Goal: Find specific page/section: Find specific page/section

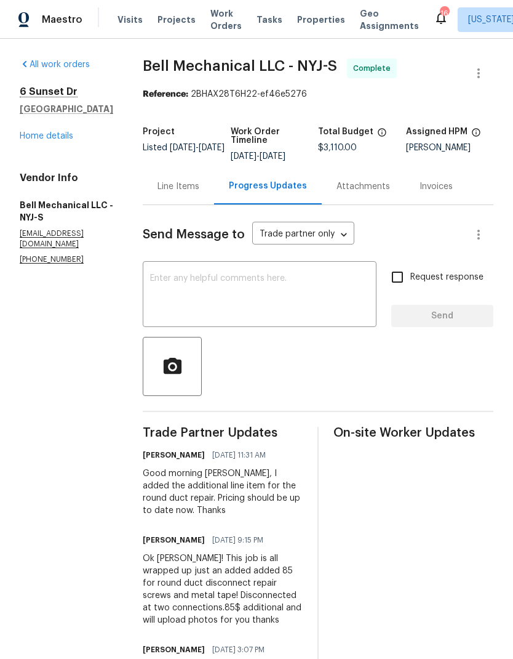
click at [32, 127] on div "[STREET_ADDRESS] Home details" at bounding box center [67, 114] width 94 height 57
click at [28, 132] on link "Home details" at bounding box center [47, 136] width 54 height 9
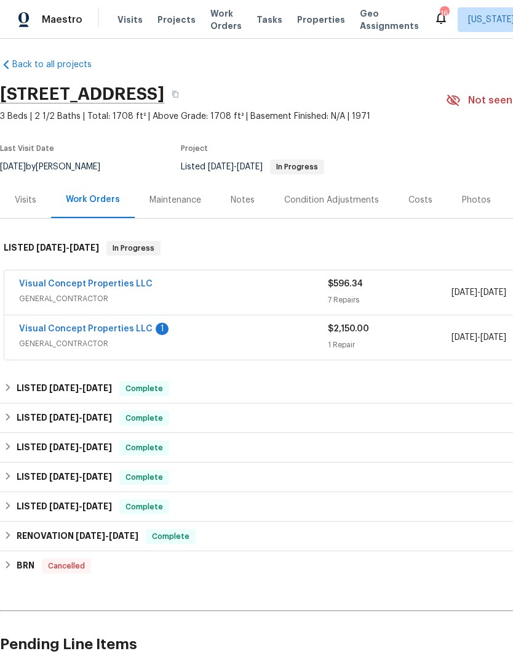
scroll to position [5, 0]
click at [190, 289] on div "Visual Concept Properties LLC" at bounding box center [173, 285] width 309 height 15
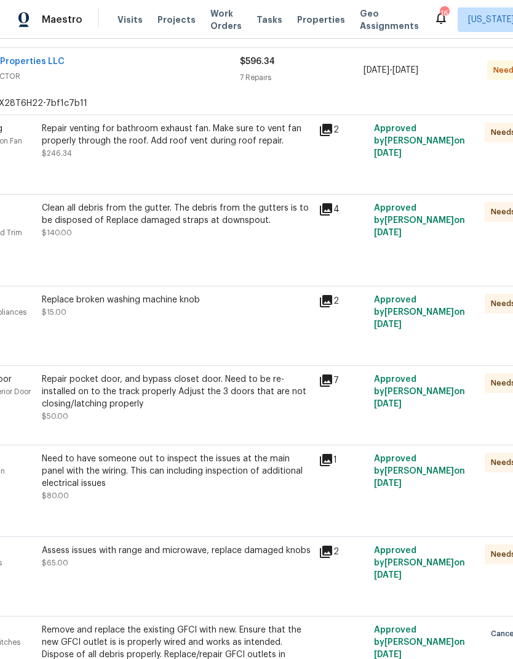
scroll to position [233, 94]
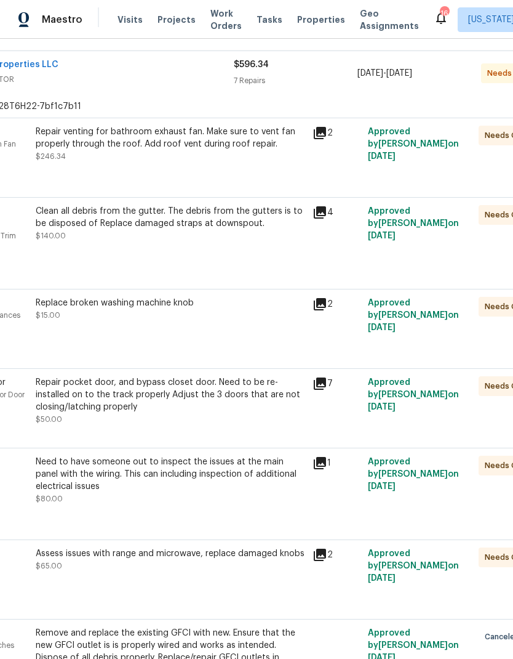
click at [94, 134] on div "Repair venting for bathroom exhaust fan. Make sure to vent fan properly through…" at bounding box center [171, 138] width 270 height 25
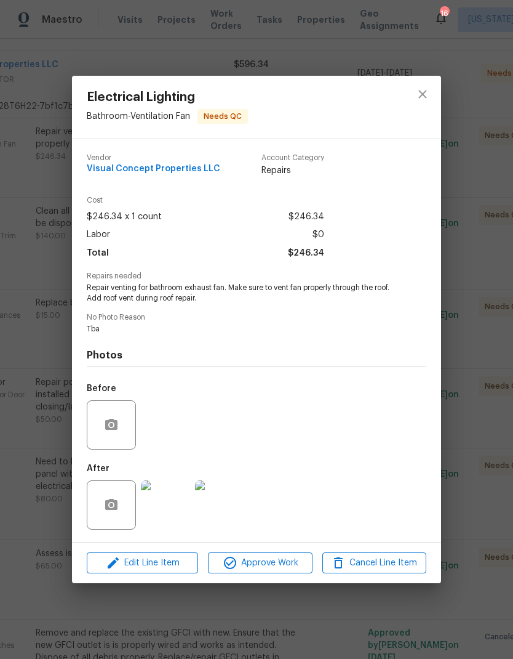
click at [164, 494] on img at bounding box center [165, 504] width 49 height 49
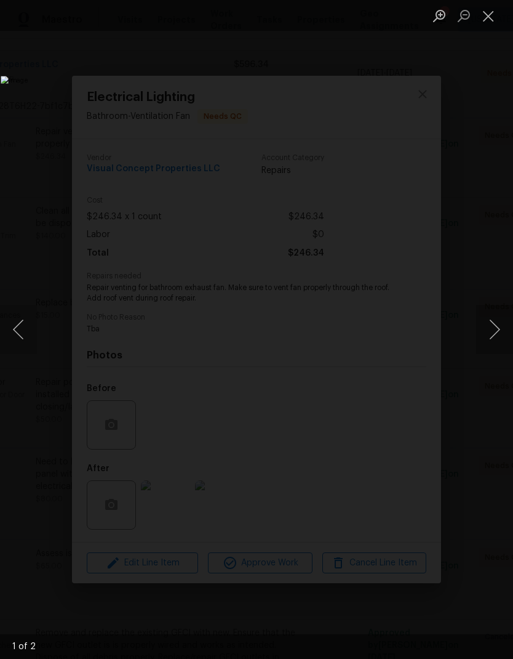
click at [500, 329] on button "Next image" at bounding box center [494, 329] width 37 height 49
click at [486, 17] on button "Close lightbox" at bounding box center [488, 16] width 25 height 22
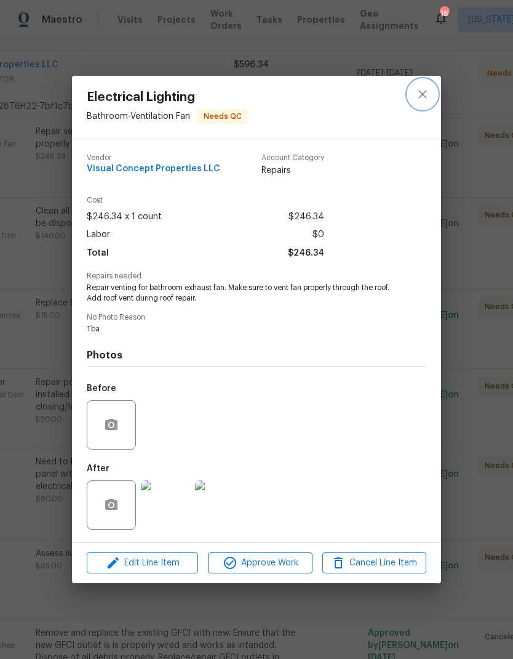
click at [417, 92] on icon "close" at bounding box center [422, 94] width 15 height 15
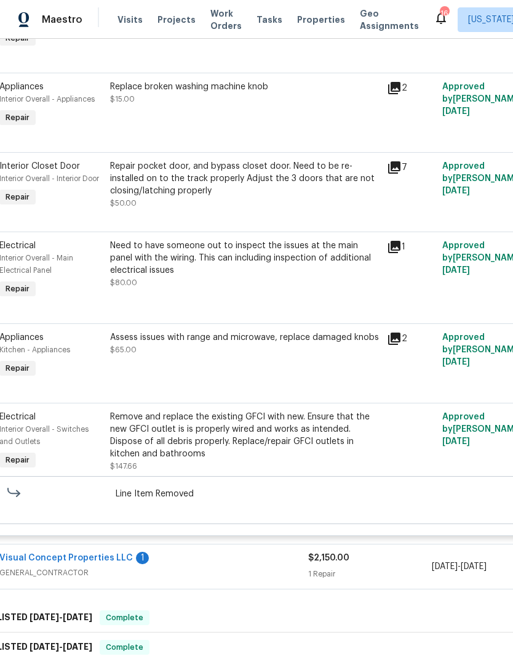
scroll to position [450, 20]
click at [137, 90] on div "Replace broken washing machine knob" at bounding box center [245, 86] width 270 height 12
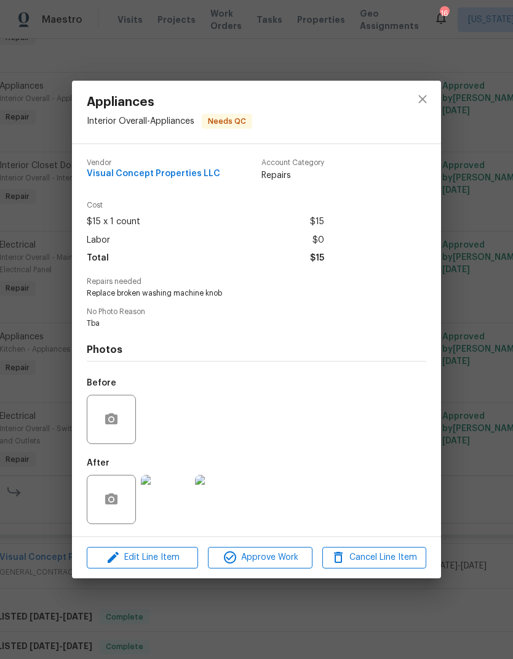
click at [166, 502] on img at bounding box center [165, 499] width 49 height 49
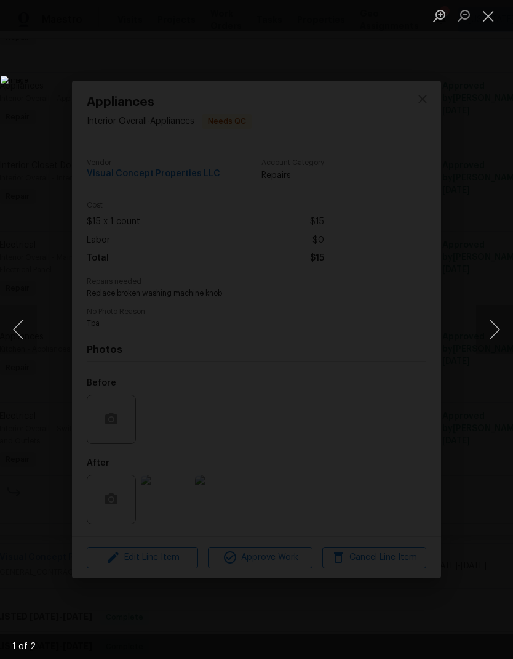
click at [506, 333] on button "Next image" at bounding box center [494, 329] width 37 height 49
click at [491, 23] on button "Close lightbox" at bounding box center [488, 16] width 25 height 22
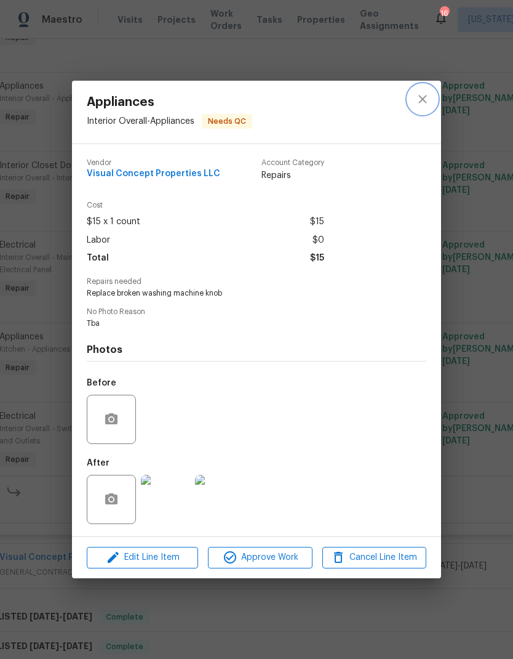
click at [422, 97] on icon "close" at bounding box center [423, 99] width 8 height 8
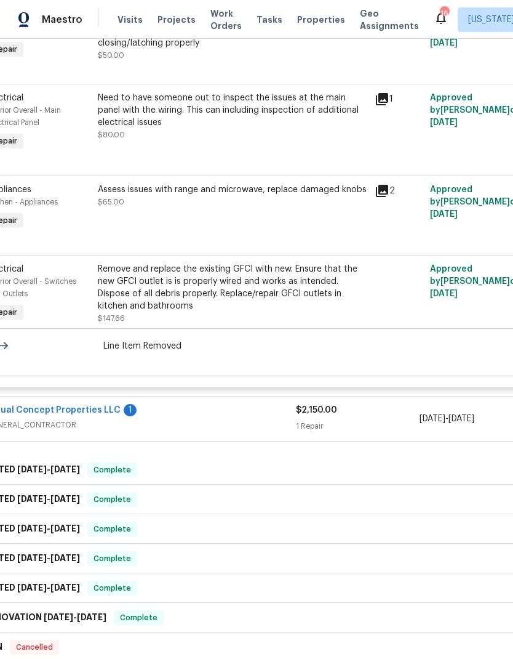
scroll to position [608, 32]
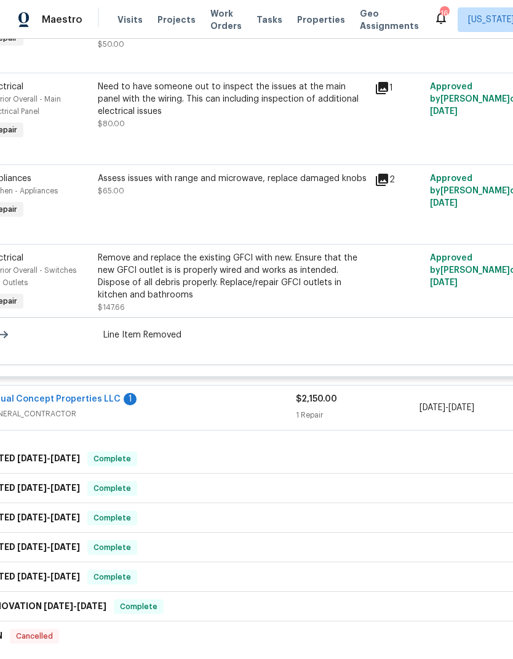
click at [113, 190] on div "Assess issues with range and microwave, replace damaged knobs $65.00" at bounding box center [233, 184] width 270 height 25
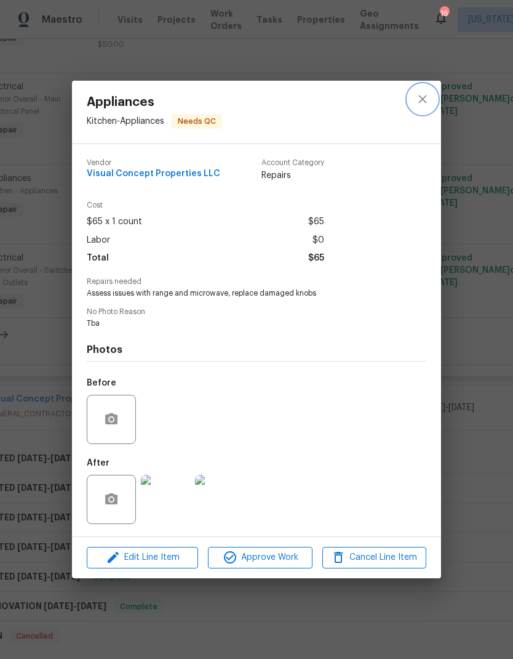
click at [423, 100] on icon "close" at bounding box center [422, 99] width 15 height 15
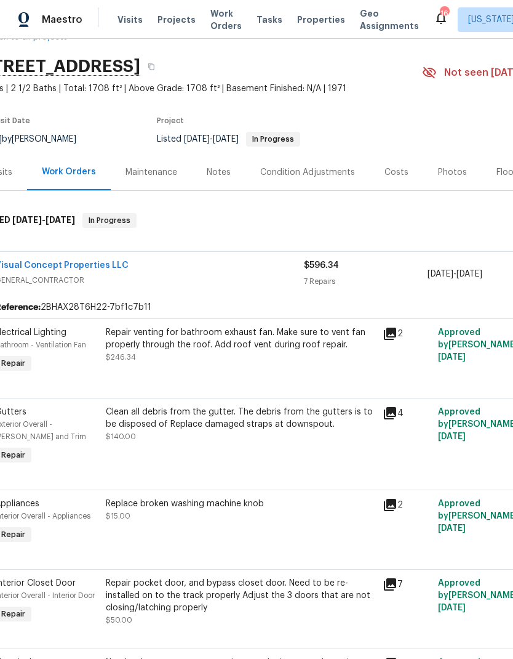
scroll to position [32, 24]
click at [213, 274] on span "GENERAL_CONTRACTOR" at bounding box center [149, 280] width 309 height 12
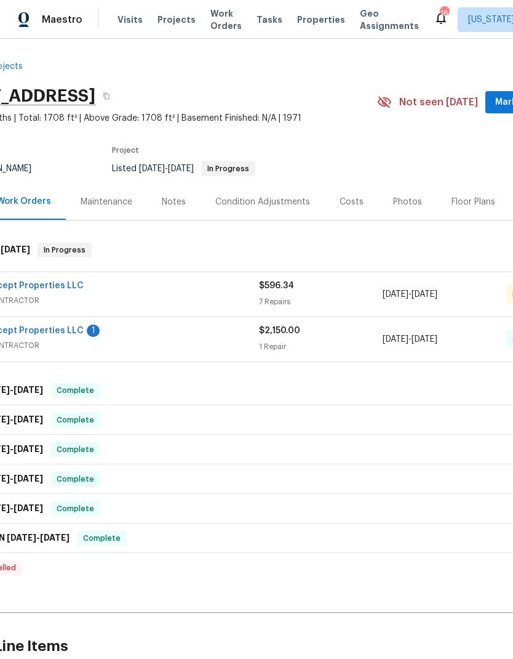
scroll to position [4, 65]
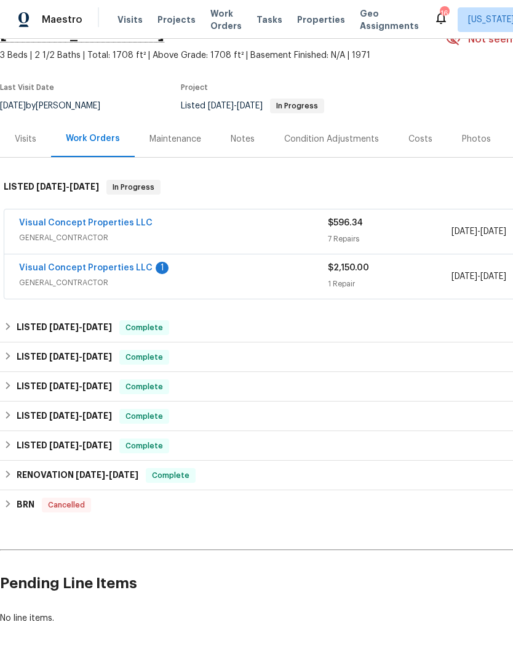
scroll to position [65, 0]
click at [210, 281] on span "GENERAL_CONTRACTOR" at bounding box center [173, 283] width 309 height 12
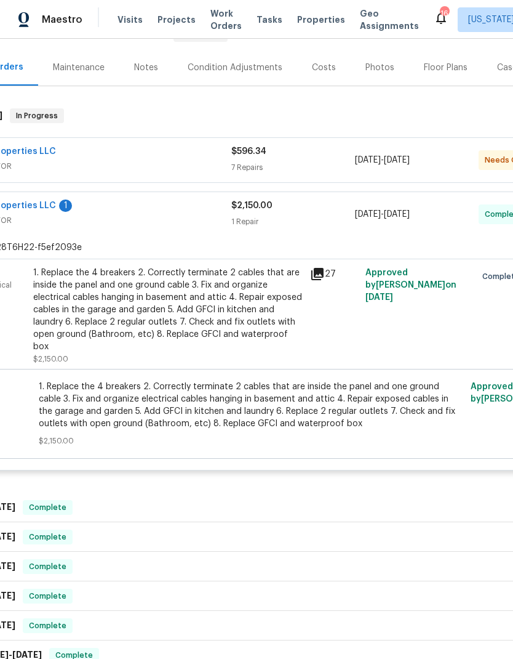
scroll to position [141, 82]
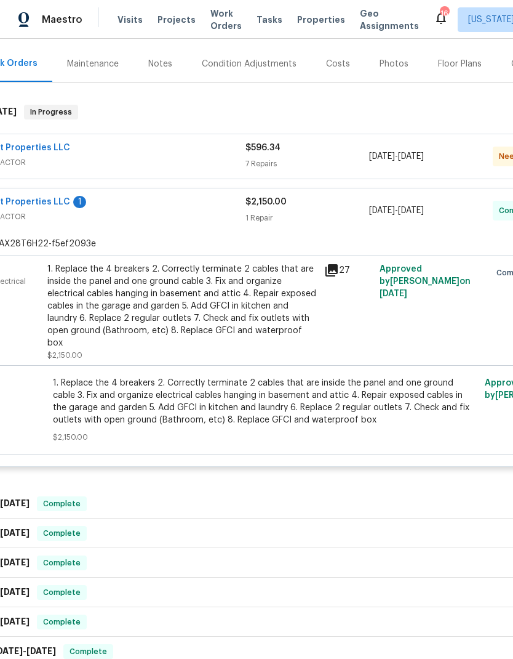
click at [123, 299] on div "1. Replace the 4 breakers 2. Correctly terminate 2 cables that are inside the p…" at bounding box center [182, 306] width 270 height 86
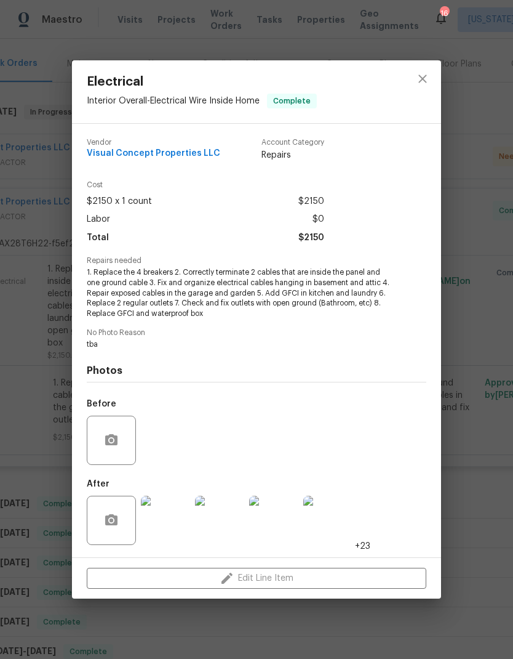
click at [166, 529] on img at bounding box center [165, 519] width 49 height 49
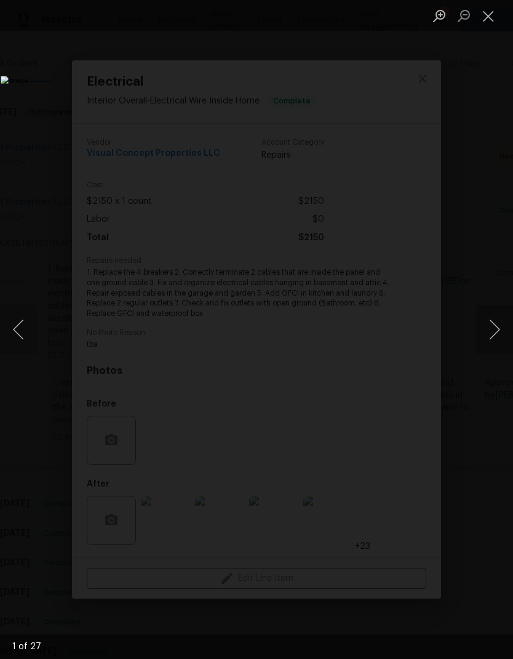
click at [498, 329] on button "Next image" at bounding box center [494, 329] width 37 height 49
click at [497, 333] on button "Next image" at bounding box center [494, 329] width 37 height 49
click at [494, 335] on button "Next image" at bounding box center [494, 329] width 37 height 49
click at [493, 335] on button "Next image" at bounding box center [494, 329] width 37 height 49
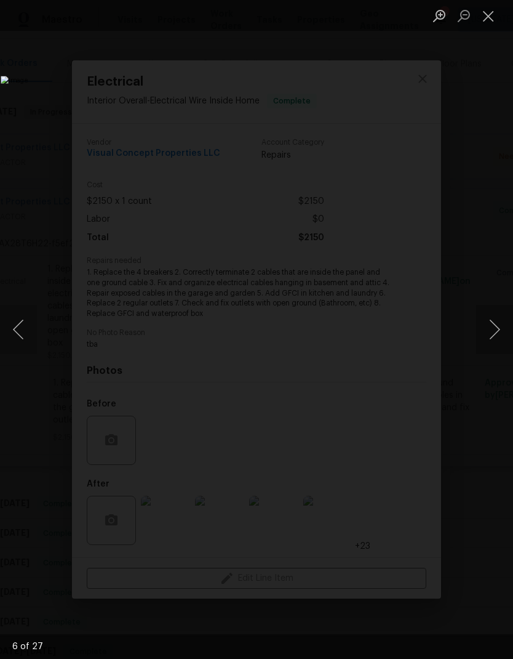
click at [17, 337] on button "Previous image" at bounding box center [18, 329] width 37 height 49
click at [396, 361] on img "Lightbox" at bounding box center [198, 329] width 395 height 507
click at [496, 342] on button "Next image" at bounding box center [494, 329] width 37 height 49
click at [498, 334] on button "Next image" at bounding box center [494, 329] width 37 height 49
click at [496, 335] on button "Next image" at bounding box center [494, 329] width 37 height 49
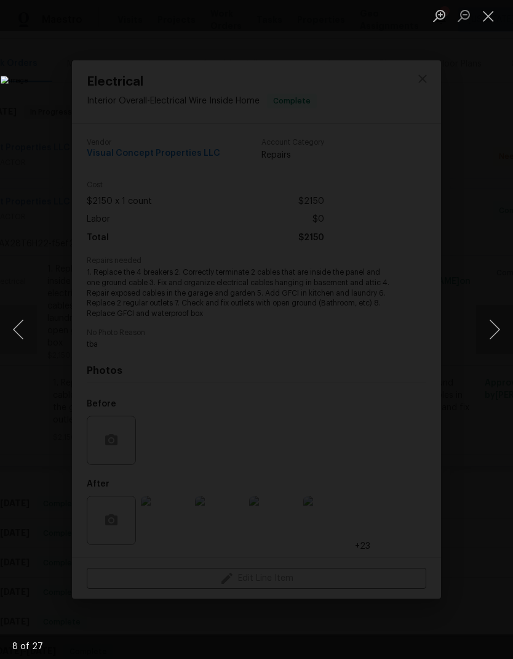
click at [497, 335] on button "Next image" at bounding box center [494, 329] width 37 height 49
click at [497, 330] on button "Next image" at bounding box center [494, 329] width 37 height 49
click at [498, 330] on button "Next image" at bounding box center [494, 329] width 37 height 49
click at [497, 331] on button "Next image" at bounding box center [494, 329] width 37 height 49
click at [497, 332] on button "Next image" at bounding box center [494, 329] width 37 height 49
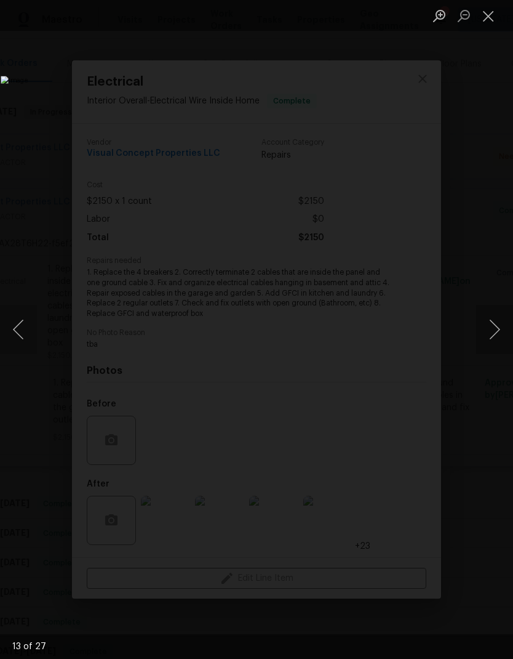
click at [498, 327] on button "Next image" at bounding box center [494, 329] width 37 height 49
click at [499, 327] on button "Next image" at bounding box center [494, 329] width 37 height 49
click at [498, 323] on button "Next image" at bounding box center [494, 329] width 37 height 49
click at [497, 324] on button "Next image" at bounding box center [494, 329] width 37 height 49
click at [498, 324] on button "Next image" at bounding box center [494, 329] width 37 height 49
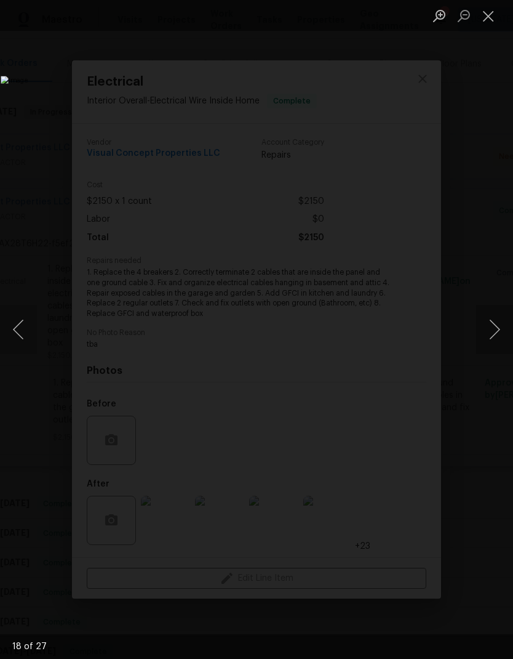
click at [499, 324] on button "Next image" at bounding box center [494, 329] width 37 height 49
click at [499, 323] on button "Next image" at bounding box center [494, 329] width 37 height 49
click at [500, 322] on button "Next image" at bounding box center [494, 329] width 37 height 49
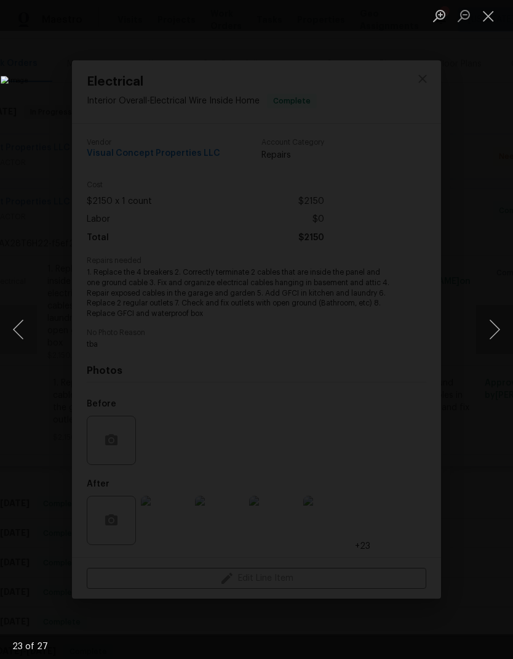
click at [499, 321] on button "Next image" at bounding box center [494, 329] width 37 height 49
click at [499, 322] on button "Next image" at bounding box center [494, 329] width 37 height 49
click at [496, 324] on button "Next image" at bounding box center [494, 329] width 37 height 49
click at [33, 323] on button "Previous image" at bounding box center [18, 329] width 37 height 49
click at [496, 339] on button "Next image" at bounding box center [494, 329] width 37 height 49
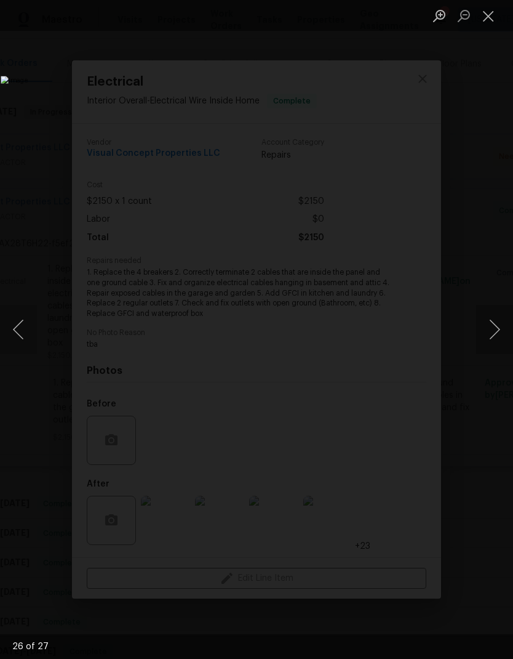
click at [497, 338] on button "Next image" at bounding box center [494, 329] width 37 height 49
click at [491, 21] on button "Close lightbox" at bounding box center [488, 16] width 25 height 22
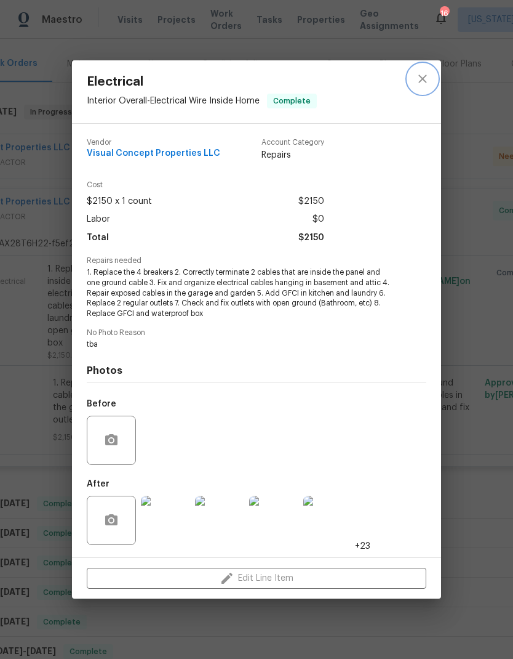
click at [422, 78] on icon "close" at bounding box center [423, 78] width 8 height 8
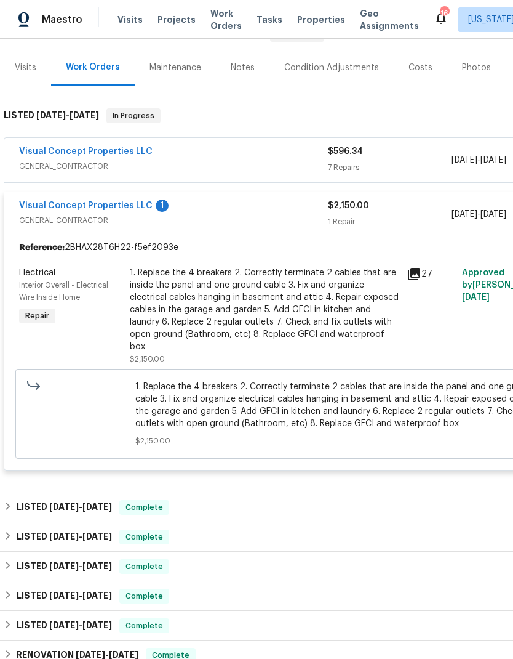
scroll to position [137, 0]
click at [274, 210] on div "Visual Concept Properties LLC 1" at bounding box center [173, 206] width 309 height 15
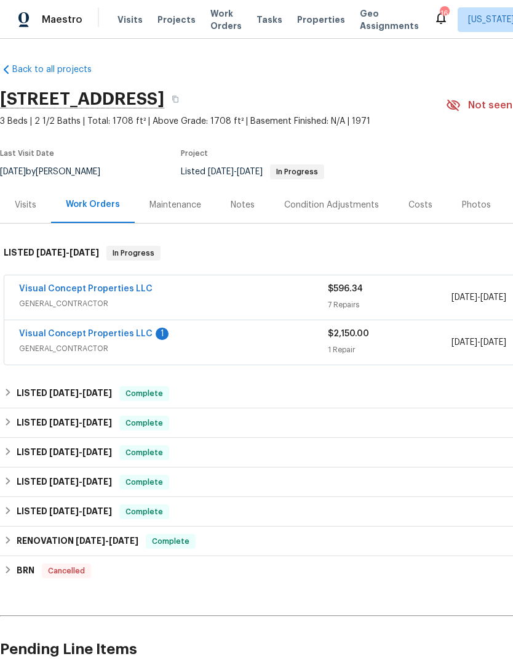
scroll to position [0, 0]
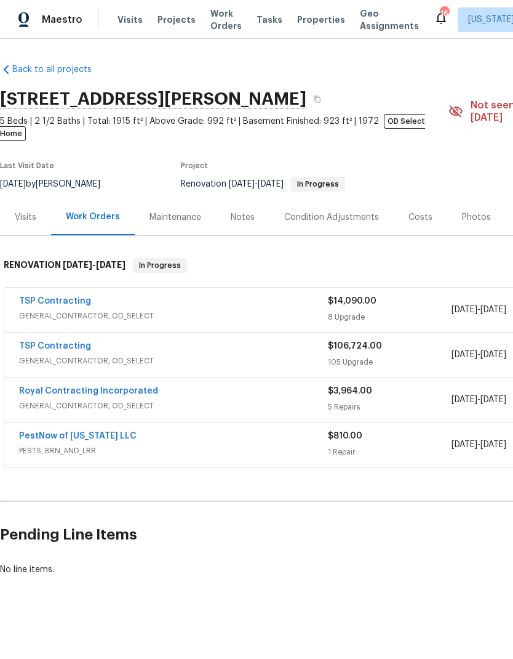
click at [59, 68] on link "Back to all projects" at bounding box center [59, 69] width 118 height 12
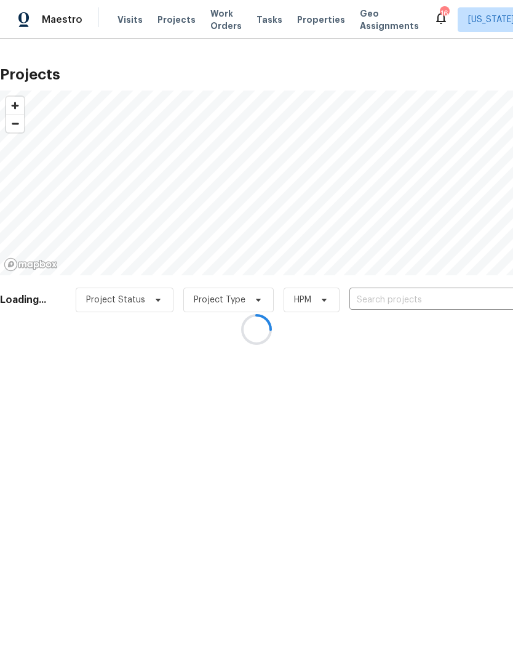
click at [441, 292] on div at bounding box center [256, 329] width 513 height 659
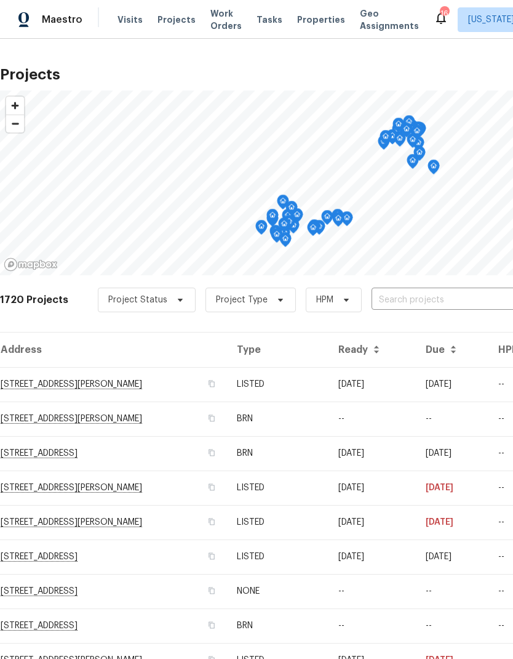
click at [430, 299] on input "text" at bounding box center [442, 299] width 141 height 19
type input "21 bu"
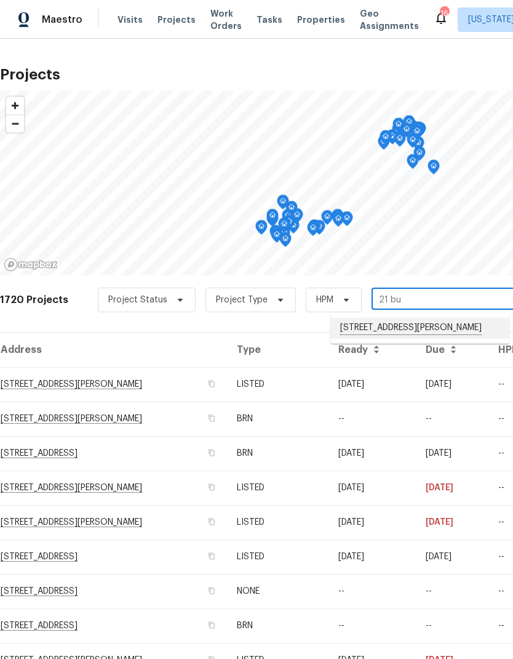
click at [395, 326] on li "21 Buck Rd, East Brunswick, NJ 08816" at bounding box center [419, 328] width 179 height 21
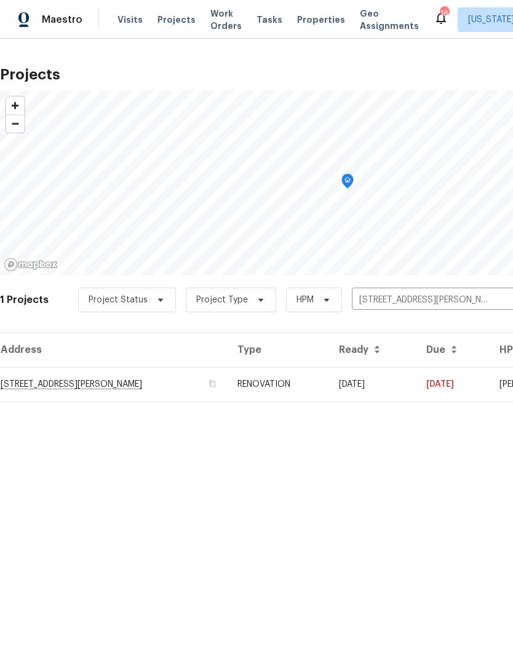
click at [138, 387] on td "21 Buck Rd, East Brunswick, NJ 08816" at bounding box center [114, 384] width 228 height 34
